Goal: Register for event/course

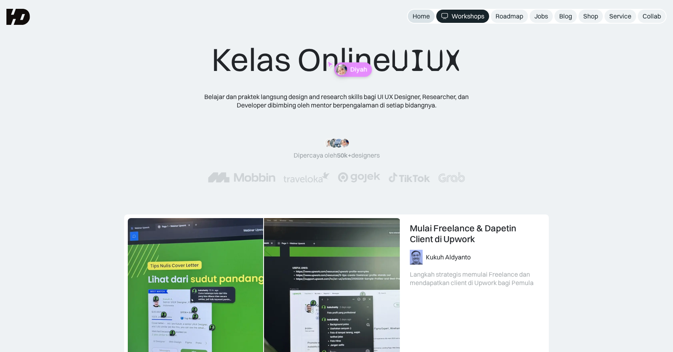
click at [425, 14] on div "Home" at bounding box center [421, 16] width 17 height 8
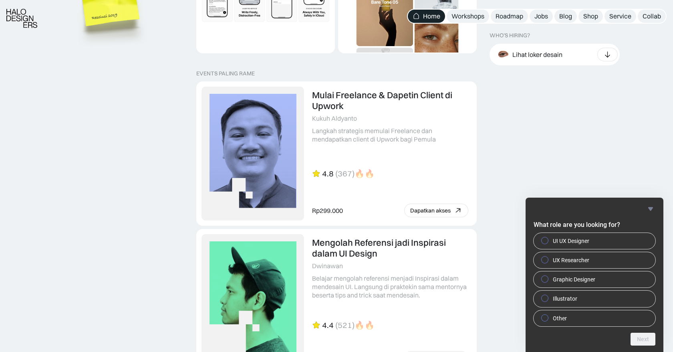
scroll to position [1793, 0]
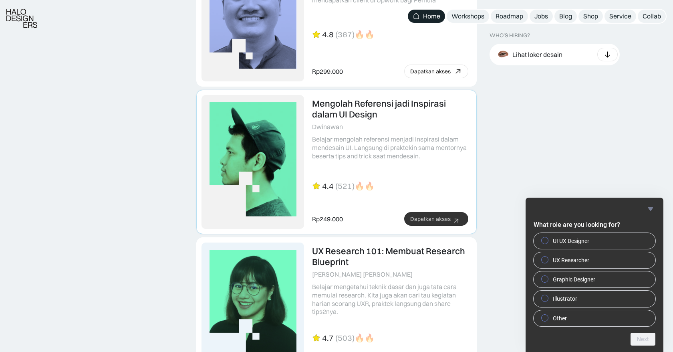
click at [373, 108] on link at bounding box center [337, 162] width 280 height 144
